Goal: Task Accomplishment & Management: Use online tool/utility

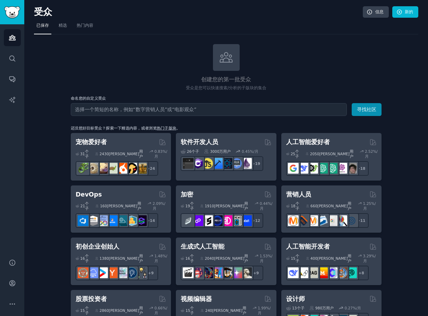
click at [121, 108] on input "text" at bounding box center [209, 109] width 276 height 13
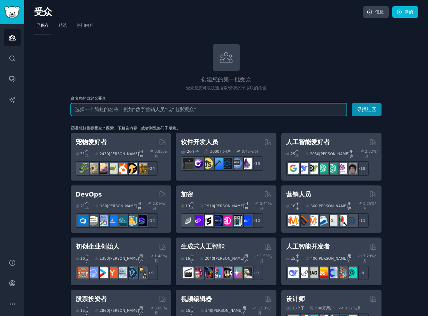
click at [196, 113] on input "text" at bounding box center [209, 109] width 276 height 13
paste input "[URL]"
type input "[URL]"
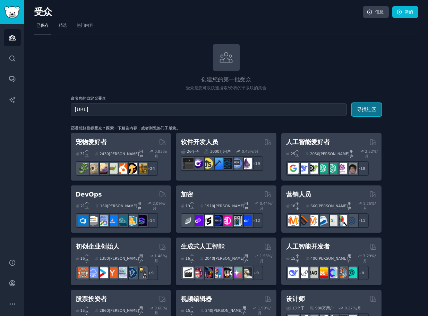
click at [372, 103] on button "寻找社区" at bounding box center [367, 109] width 30 height 13
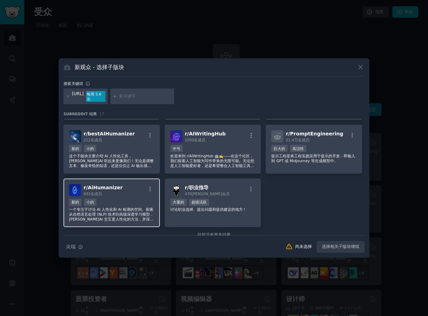
scroll to position [224, 0]
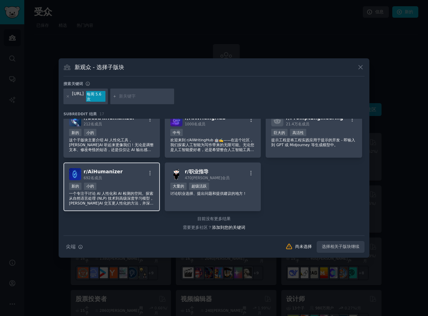
click at [101, 171] on font "AiHumanizer" at bounding box center [105, 172] width 35 height 6
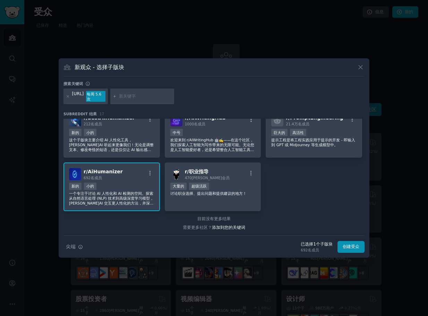
scroll to position [155, 0]
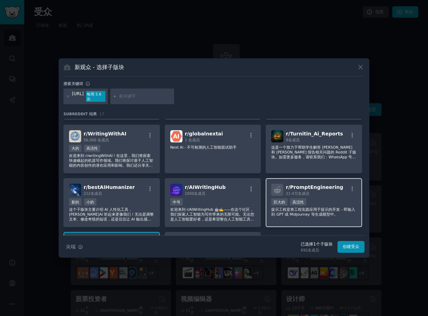
click at [300, 217] on div "r/ PromptEngineering 21.4万名 成员 巨大的 高活性 提示工程是将工程实践应用于提示的开发 - 即输入到 GPT 或 Midjourn…" at bounding box center [314, 202] width 96 height 49
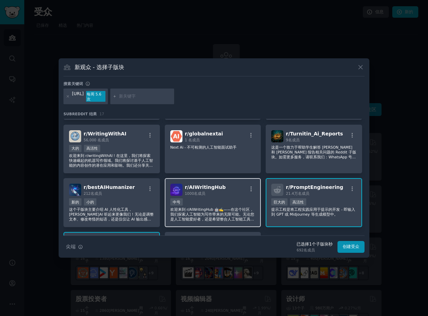
click at [226, 209] on font "欢迎来到 r/AIWritingHub 🤖✍️——在这个社区，我们探索人工智能为写作带来的无限可能。无论您是人工智能爱好者，还是希望整合人工智能工具的资深作家…" at bounding box center [212, 221] width 84 height 28
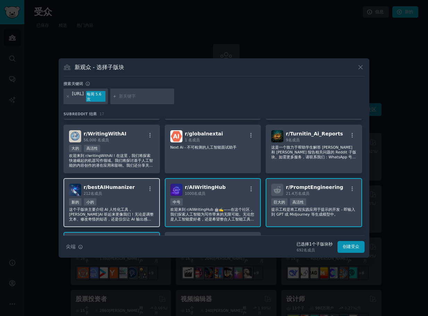
click at [109, 204] on div "新的 小的" at bounding box center [111, 202] width 85 height 9
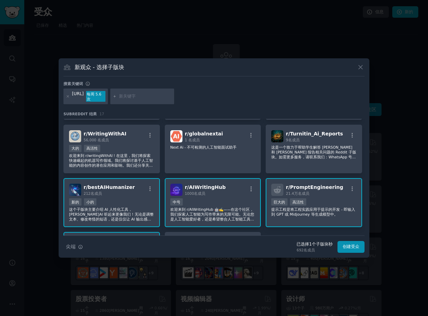
click at [217, 208] on font "欢迎来到 r/AIWritingHub 🤖✍️——在这个社区，我们探索人工智能为写作带来的无限可能。无论您是人工智能爱好者，还是希望整合人工智能工具的资深作家…" at bounding box center [212, 221] width 84 height 28
click at [297, 210] on font "提示工程是将工程实践应用于提示的开发 - 即输入到 GPT 或 Midjourney 等生成模型中。" at bounding box center [313, 211] width 84 height 9
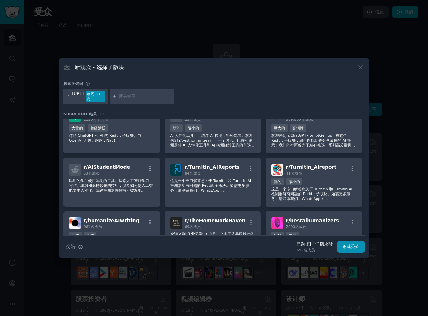
scroll to position [0, 0]
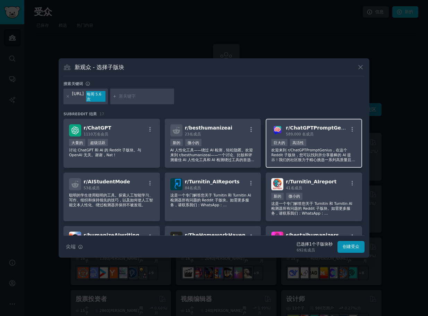
click at [350, 125] on div "r/ ChatGPTPromptGenius 589,000 名 成员" at bounding box center [313, 130] width 85 height 12
click at [350, 128] on icon "button" at bounding box center [352, 129] width 6 height 6
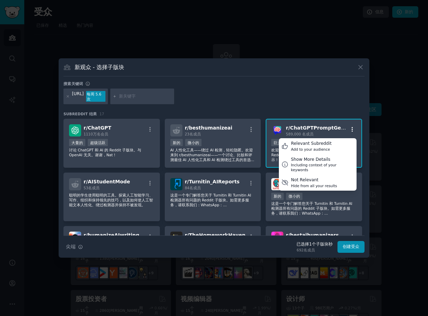
click at [352, 128] on icon "button" at bounding box center [352, 129] width 6 height 6
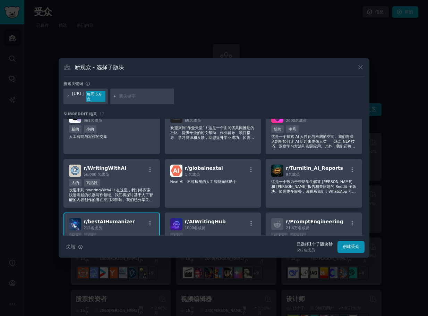
scroll to position [120, 0]
click at [147, 169] on icon "button" at bounding box center [150, 170] width 6 height 6
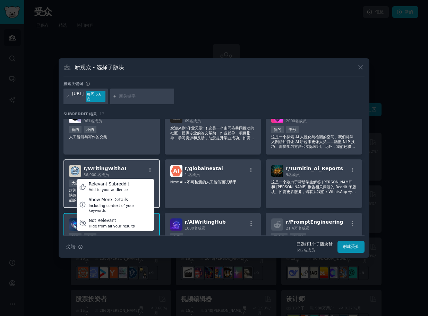
click at [125, 172] on div "56,000 名 成员" at bounding box center [105, 174] width 43 height 5
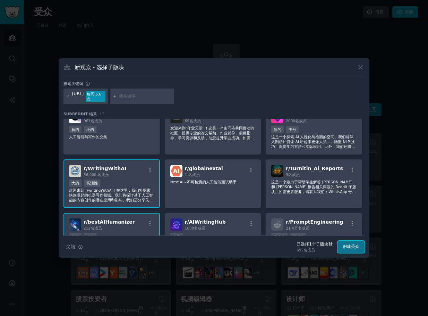
click at [352, 244] on font "创建受众" at bounding box center [351, 246] width 17 height 5
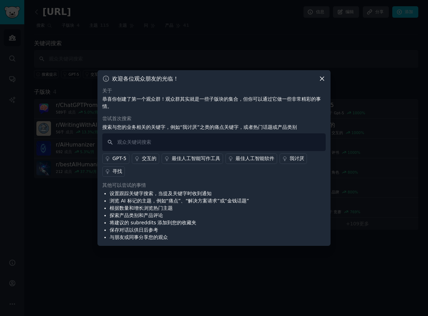
click at [321, 80] on icon at bounding box center [322, 79] width 4 height 4
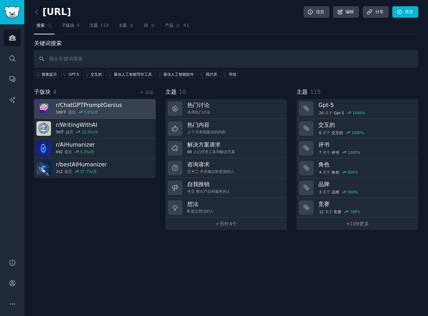
click at [74, 110] on font "成员" at bounding box center [72, 112] width 8 height 4
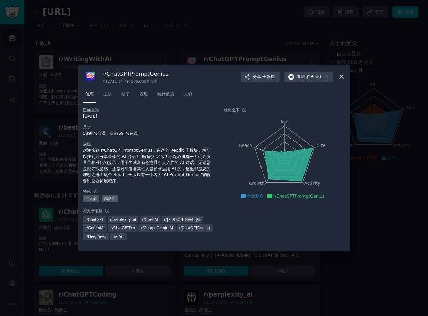
click at [338, 75] on div "r/ ChatGPTPromptGenius 自[DATE]起 已有 589,000 名会员 分享 子版块 看法 在Reddit上" at bounding box center [214, 76] width 262 height 15
click at [338, 77] on div "r/ ChatGPTPromptGenius 自[DATE]起 已有 589,000 名会员 分享 子版块 看法 在Reddit上" at bounding box center [214, 76] width 262 height 15
click at [339, 75] on icon at bounding box center [341, 76] width 7 height 7
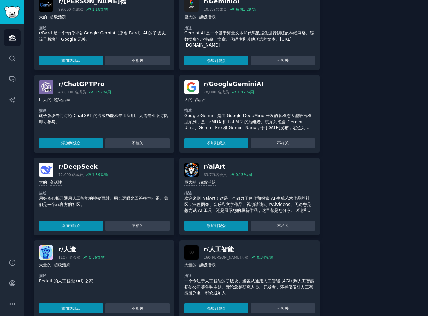
scroll to position [387, 0]
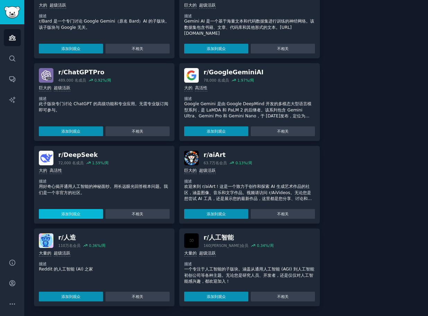
click at [68, 212] on font "添加到观众" at bounding box center [70, 214] width 19 height 4
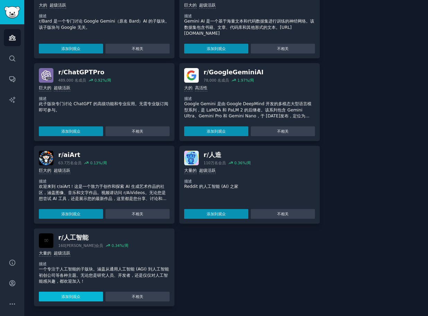
click at [71, 297] on font "添加到观众" at bounding box center [70, 296] width 19 height 4
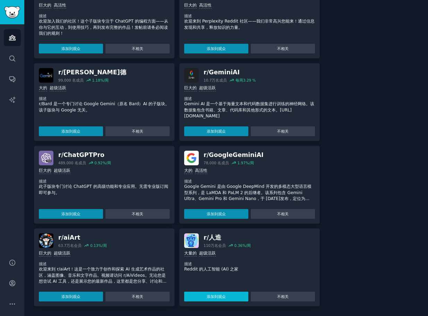
click at [209, 297] on font "添加到观众" at bounding box center [216, 296] width 19 height 4
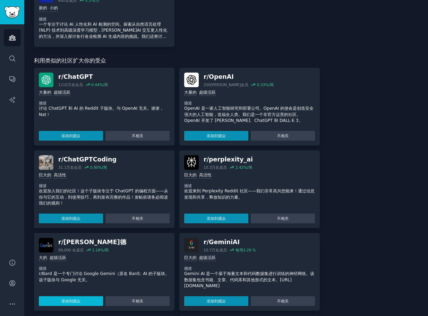
scroll to position [268, 0]
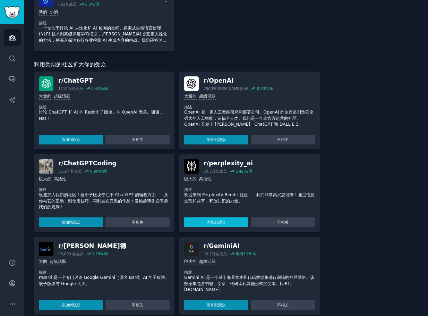
click at [224, 220] on font "添加到观众" at bounding box center [216, 222] width 19 height 4
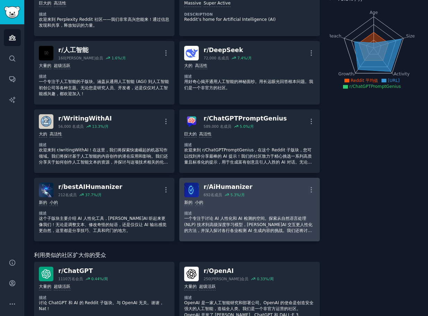
scroll to position [0, 0]
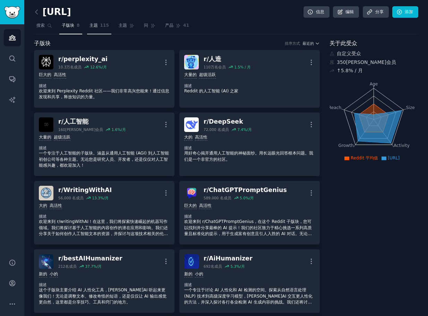
click at [92, 27] on font "主题" at bounding box center [94, 25] width 8 height 5
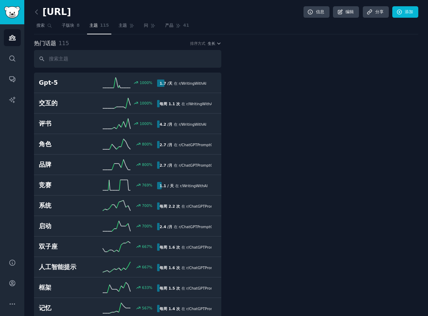
click at [49, 18] on div "[URL] 信息 编辑 分享 添加" at bounding box center [226, 13] width 384 height 14
